Goal: Check status

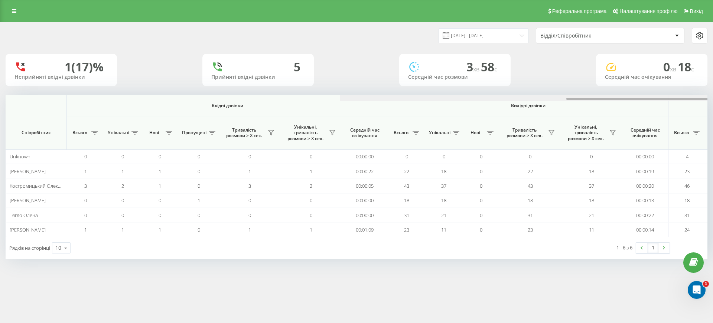
scroll to position [0, 334]
click at [617, 100] on div at bounding box center [691, 98] width 702 height 6
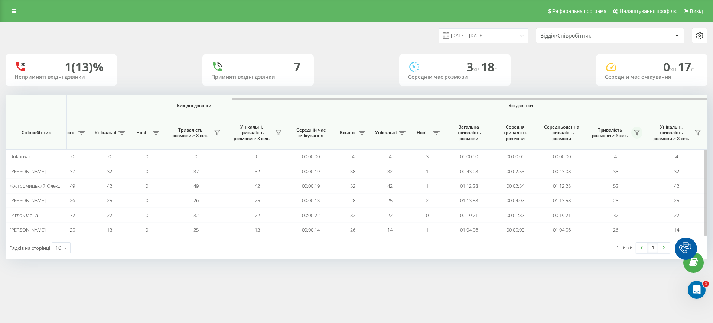
click at [638, 132] on icon at bounding box center [636, 132] width 5 height 5
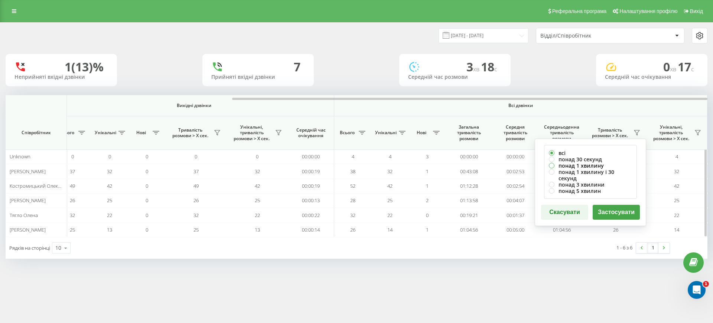
click at [588, 164] on label "понад 1 хвилину" at bounding box center [590, 165] width 83 height 6
radio input "true"
click at [609, 205] on button "Застосувати" at bounding box center [616, 212] width 47 height 15
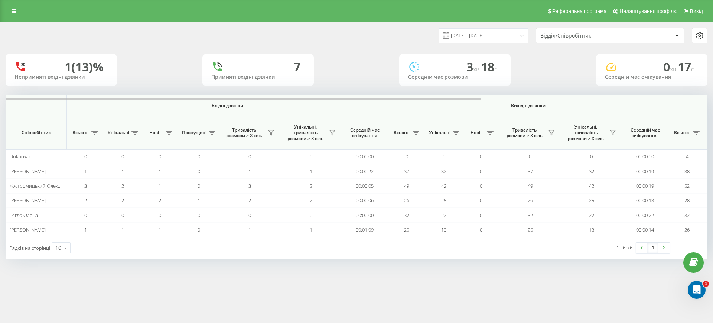
click at [665, 94] on div "22.08.2025 - 22.08.2025 Відділ/Співробітник 1 (13)% Неприйняті вхідні дзвінки 7…" at bounding box center [357, 141] width 702 height 236
click at [664, 99] on div at bounding box center [357, 98] width 702 height 6
